Goal: Information Seeking & Learning: Check status

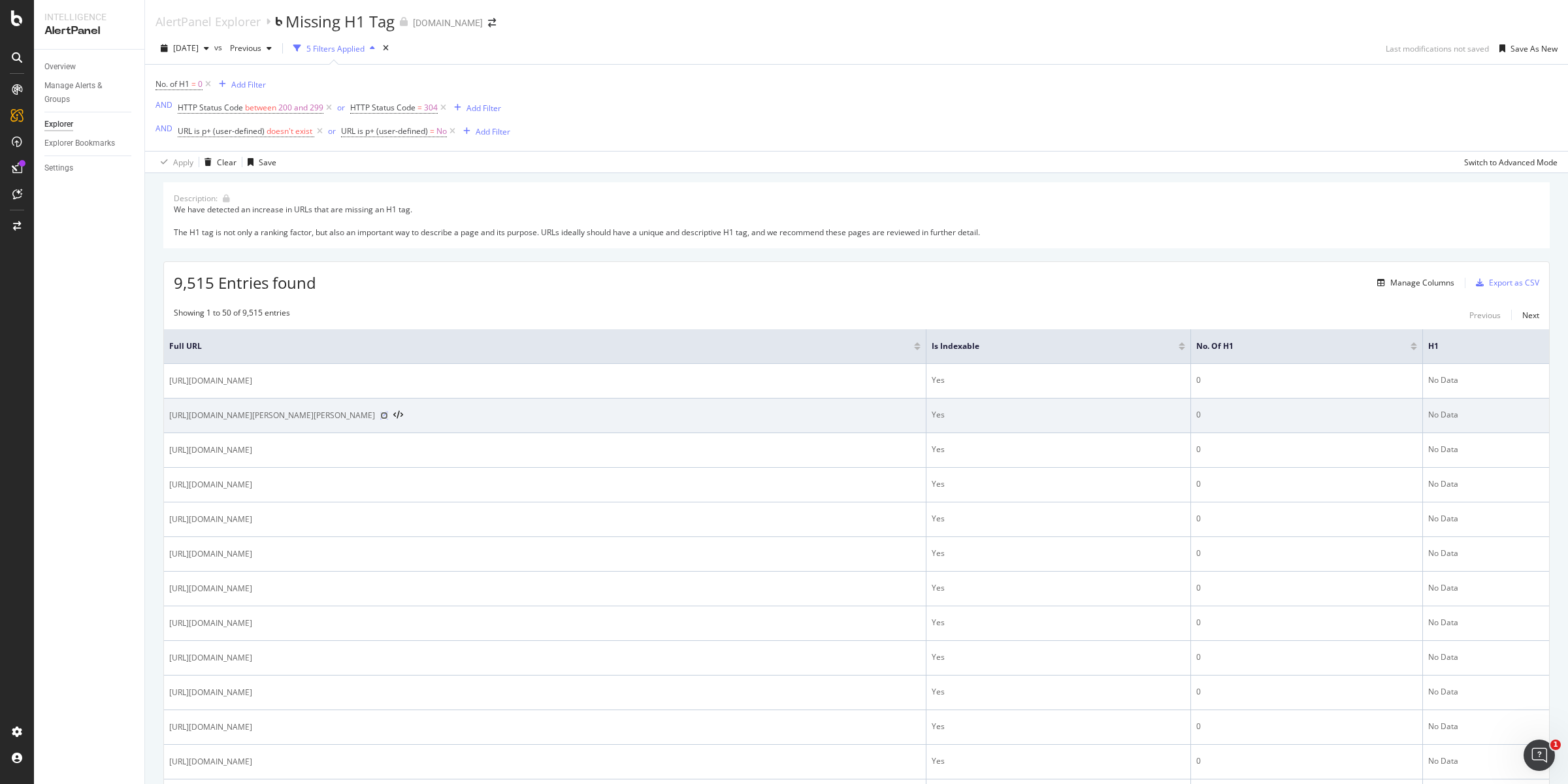
click at [388, 416] on icon at bounding box center [384, 416] width 8 height 8
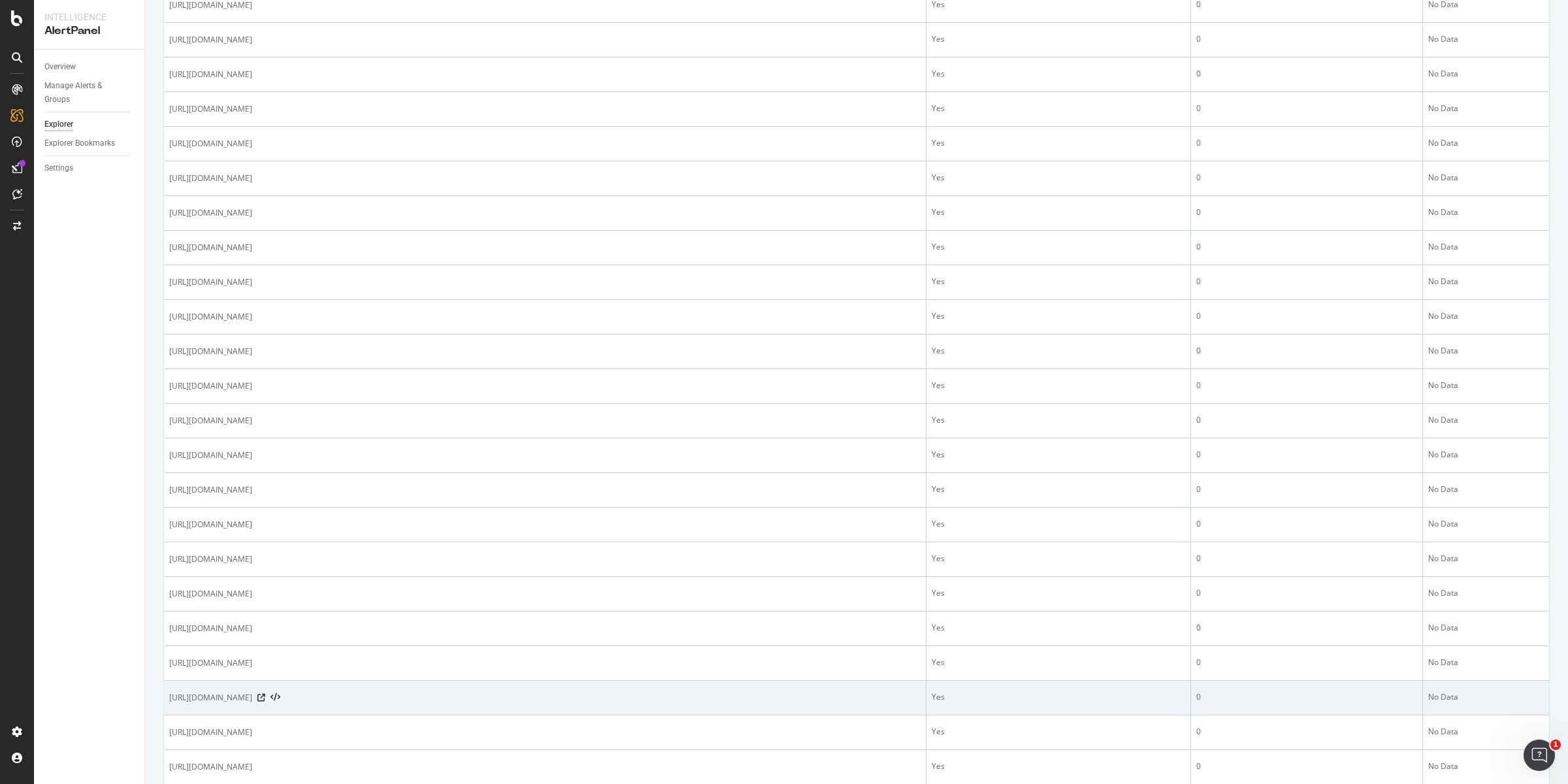
scroll to position [409, 0]
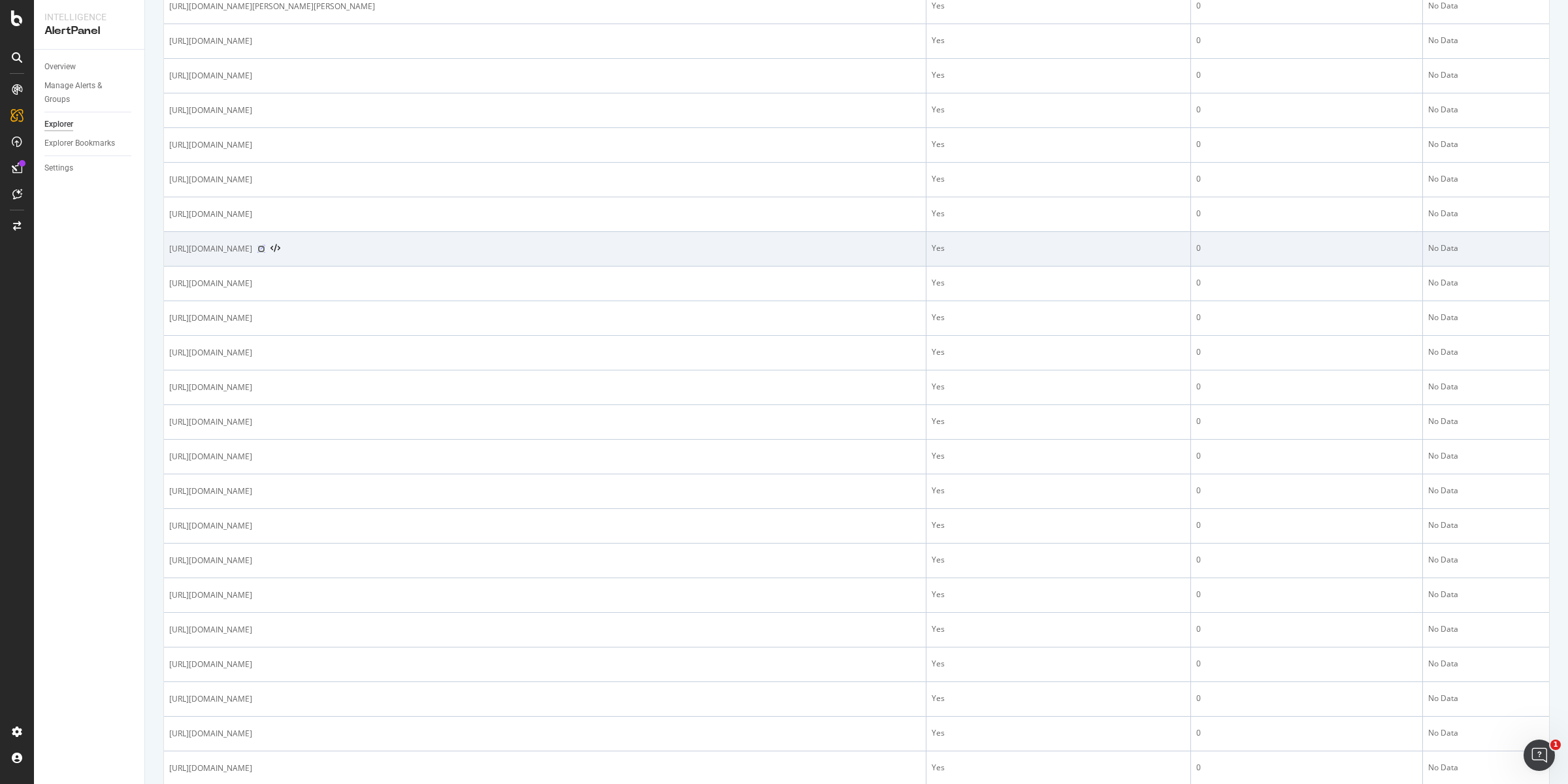
click at [265, 248] on icon at bounding box center [261, 249] width 8 height 8
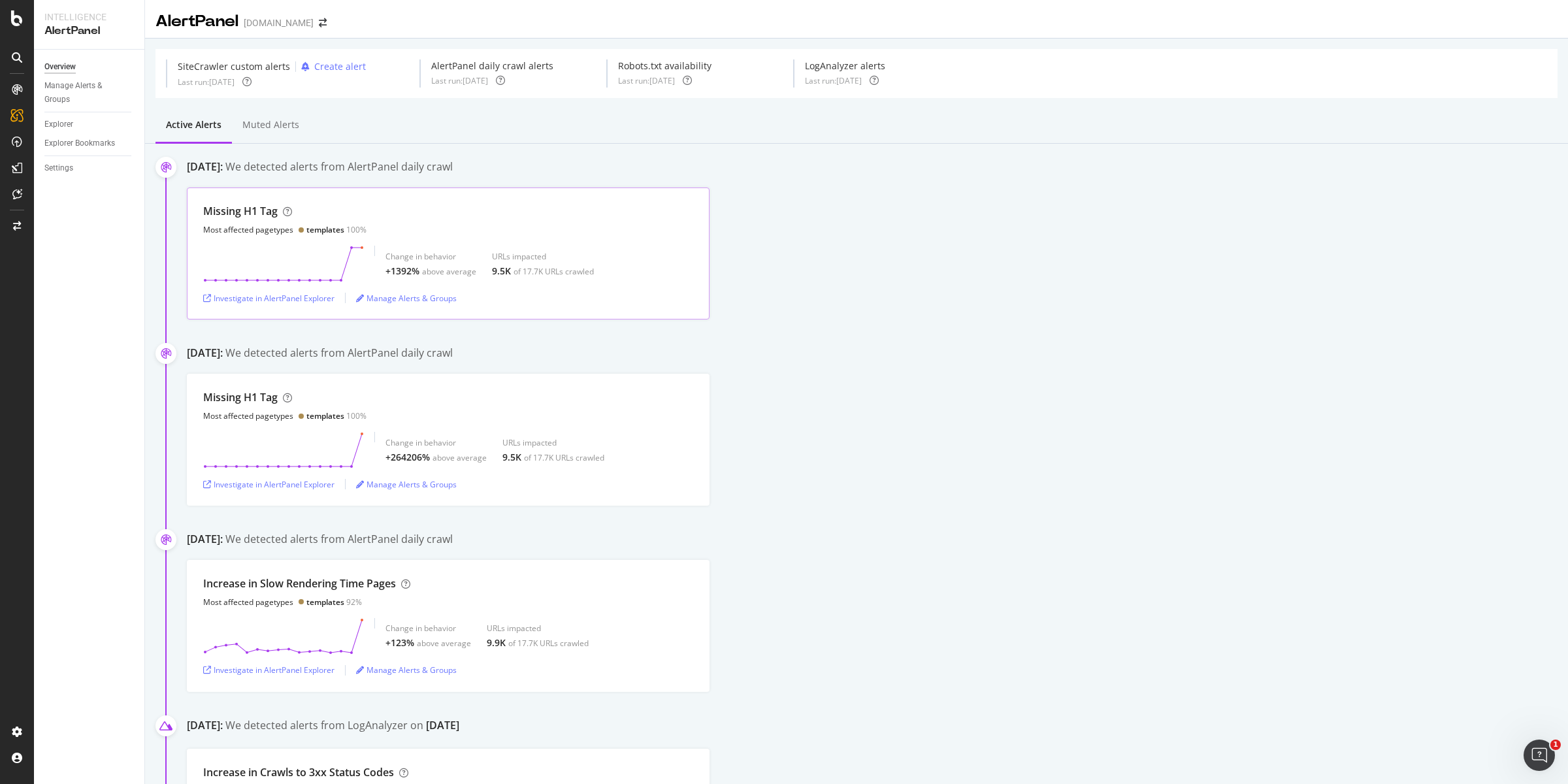
scroll to position [46, 0]
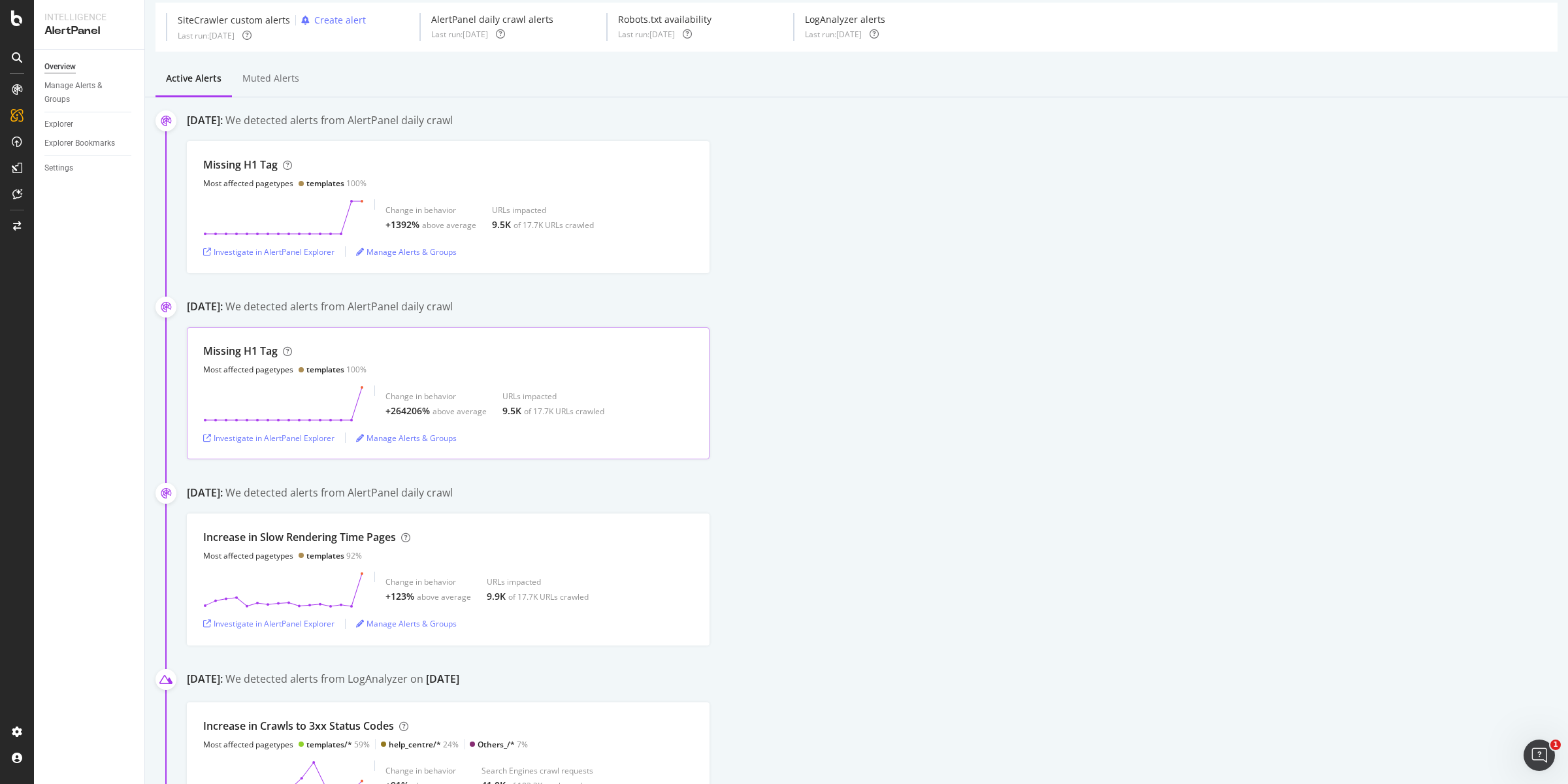
click at [517, 371] on div "Missing H1 Tag Most affected pagetypes templates 100%" at bounding box center [448, 359] width 490 height 32
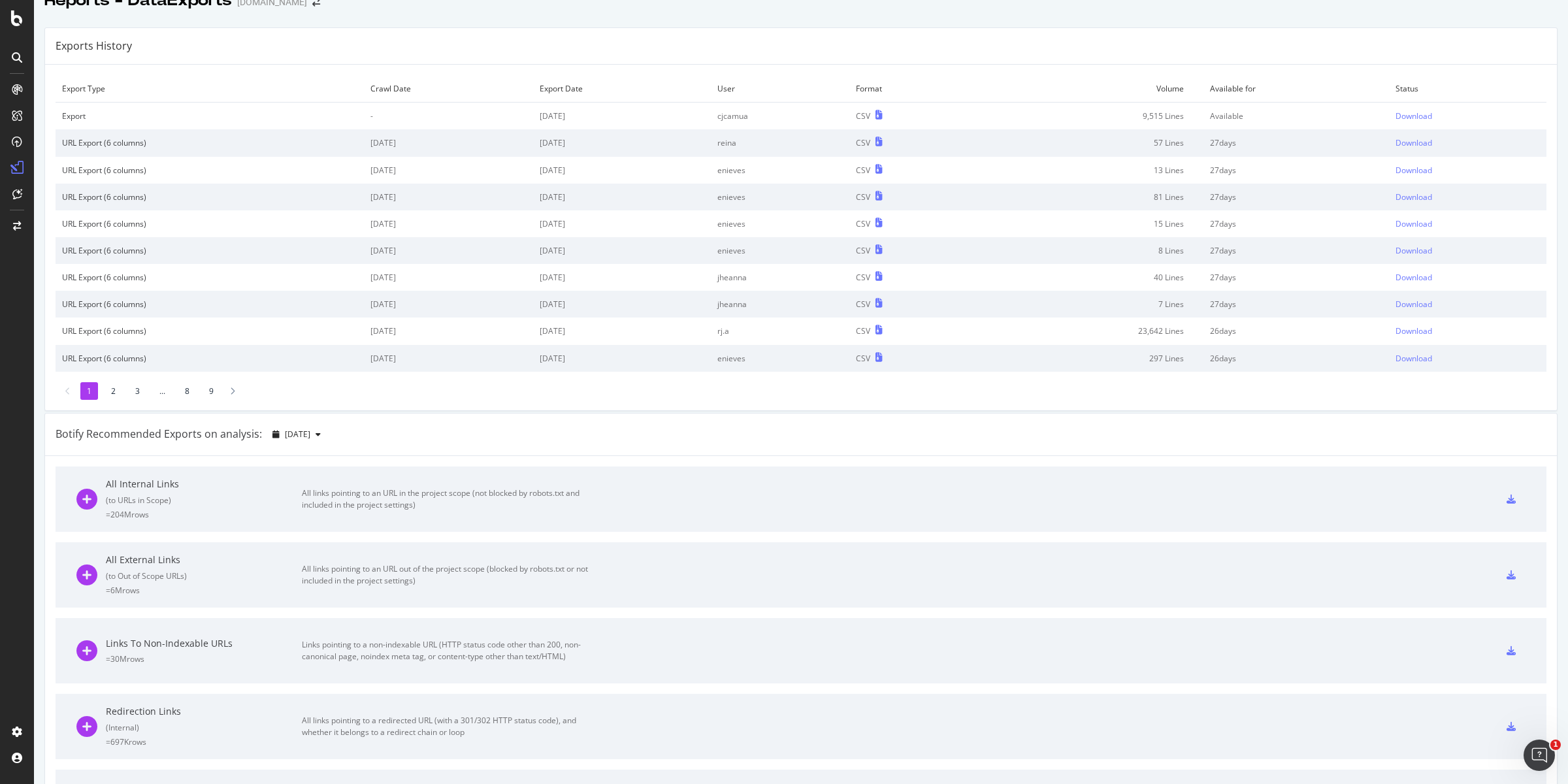
scroll to position [46, 0]
